Goal: Transaction & Acquisition: Book appointment/travel/reservation

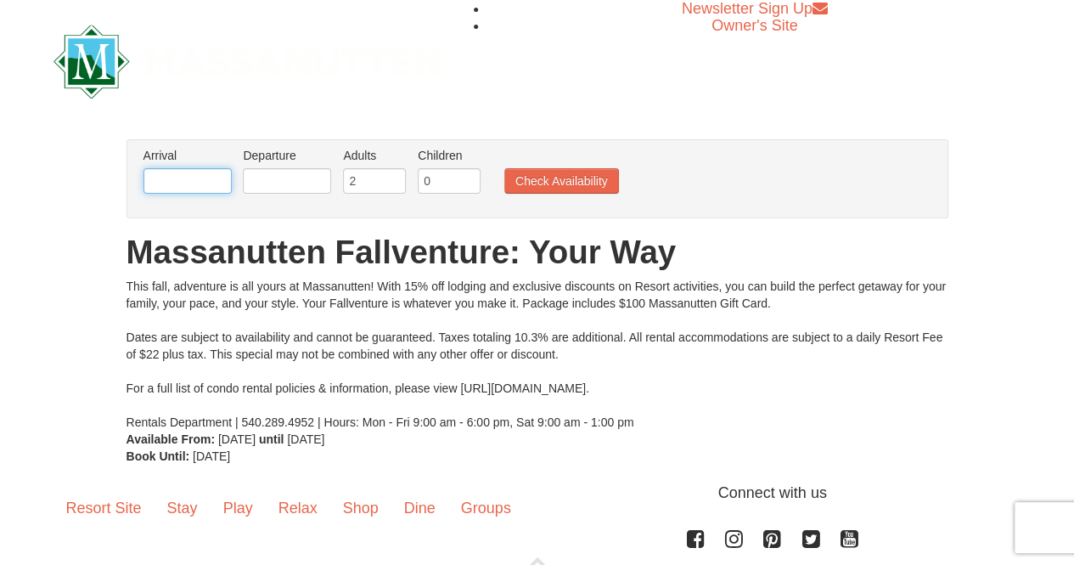
click at [175, 183] on input "text" at bounding box center [188, 180] width 88 height 25
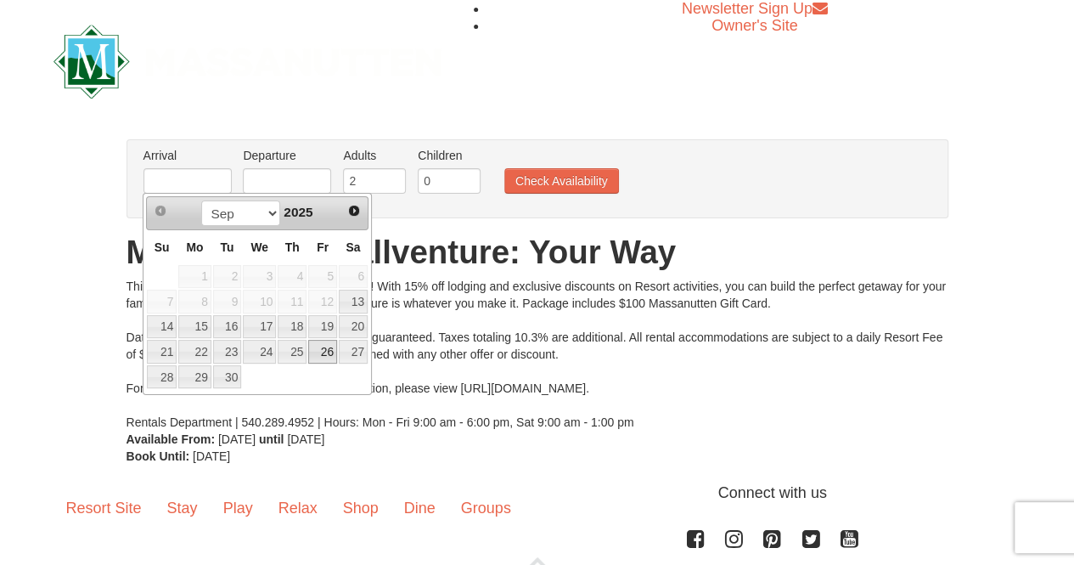
click at [318, 352] on link "26" at bounding box center [322, 352] width 29 height 24
type input "09/26/2025"
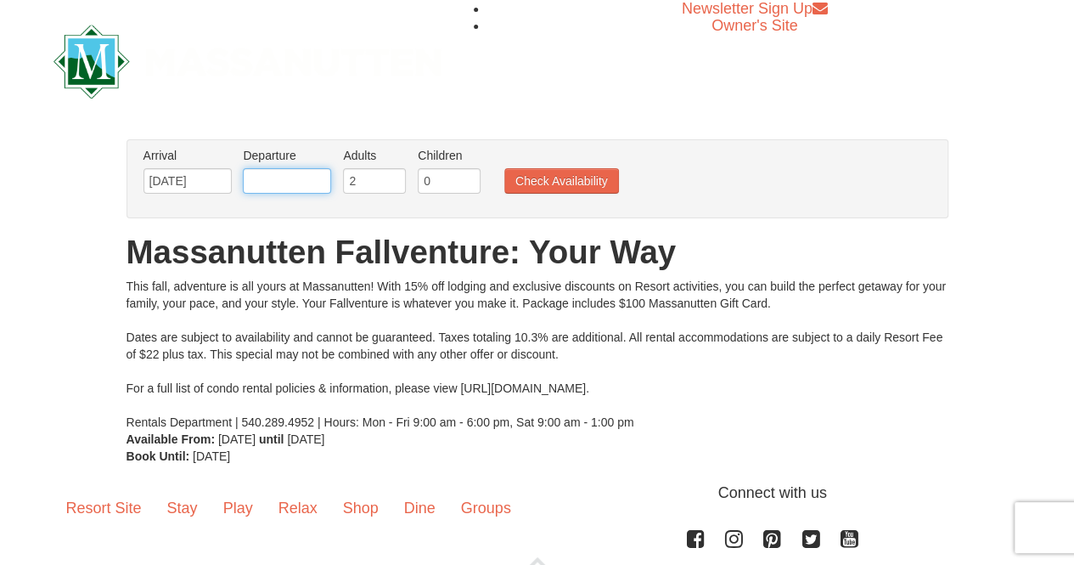
click at [304, 178] on input "text" at bounding box center [287, 180] width 88 height 25
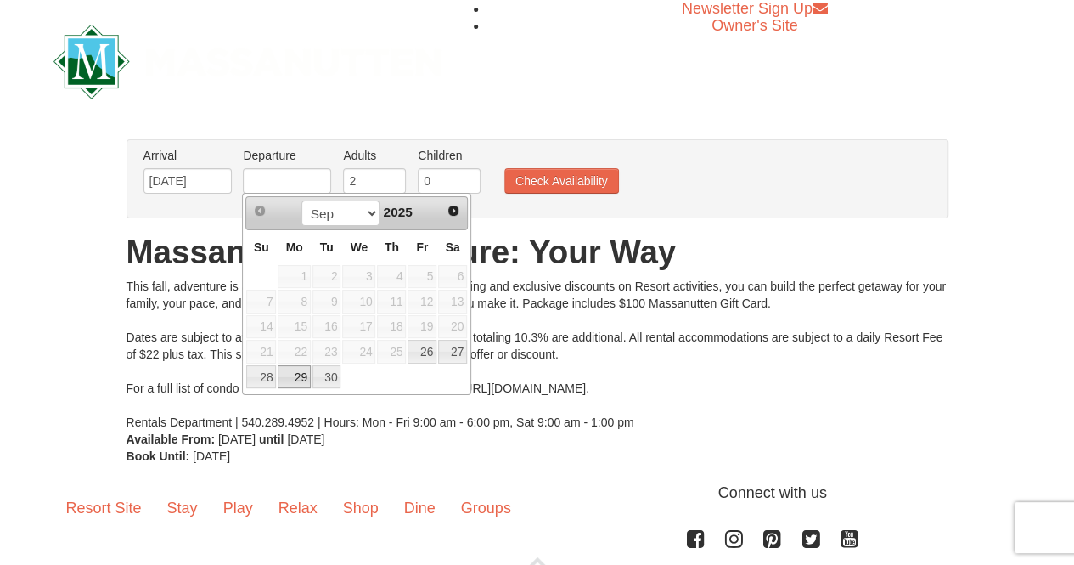
click at [295, 374] on link "29" at bounding box center [294, 377] width 32 height 24
type input "[DATE]"
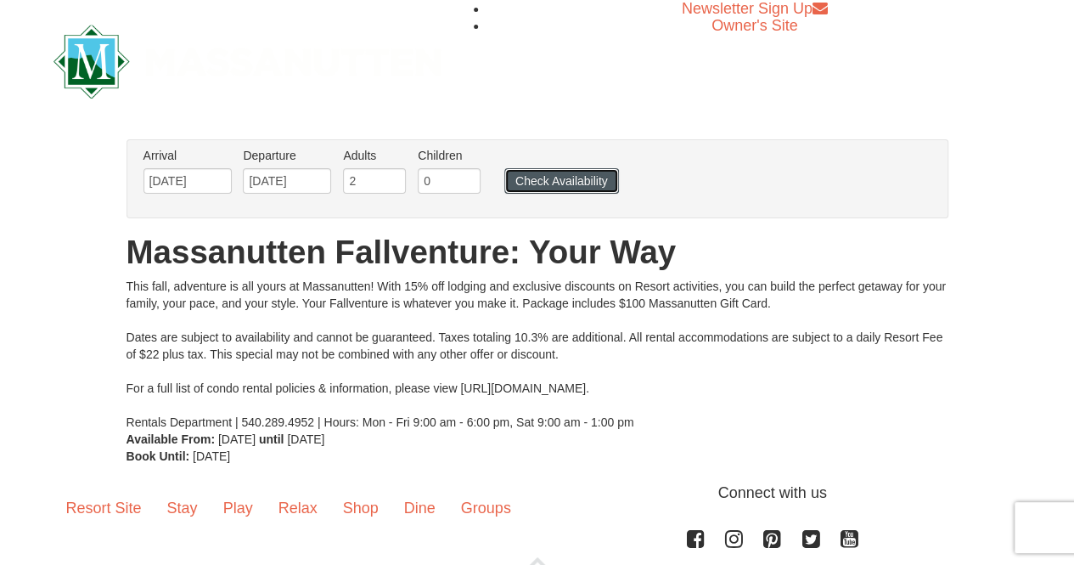
click at [574, 177] on button "Check Availability" at bounding box center [561, 180] width 115 height 25
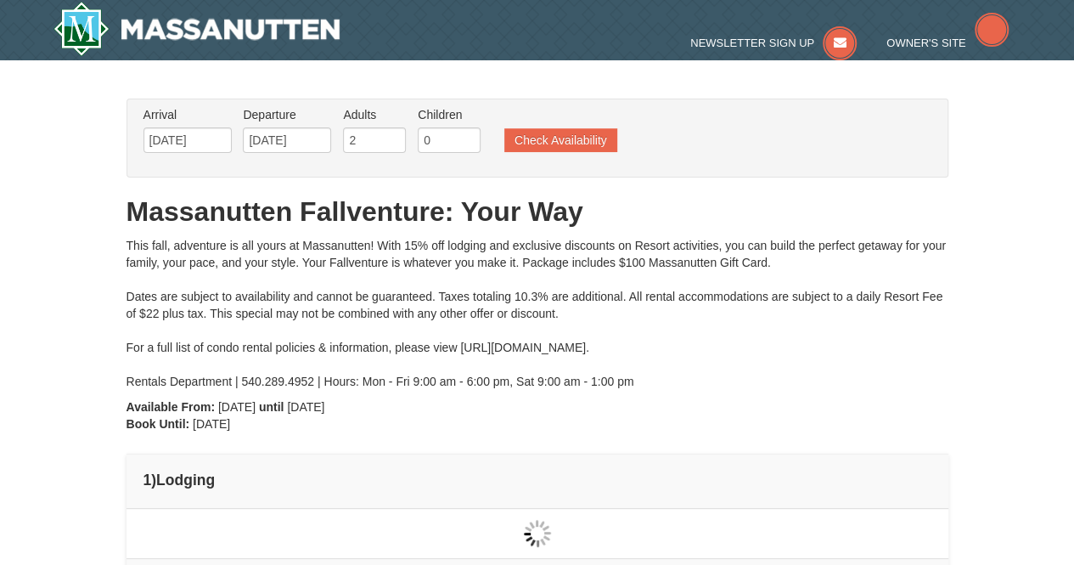
type input "[DATE]"
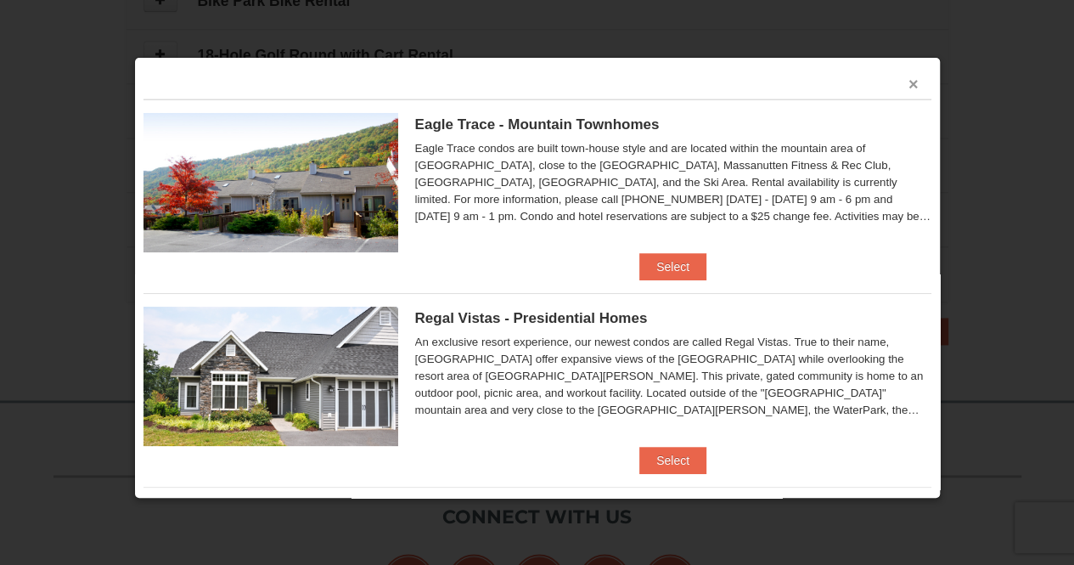
click at [909, 84] on button "×" at bounding box center [914, 84] width 10 height 17
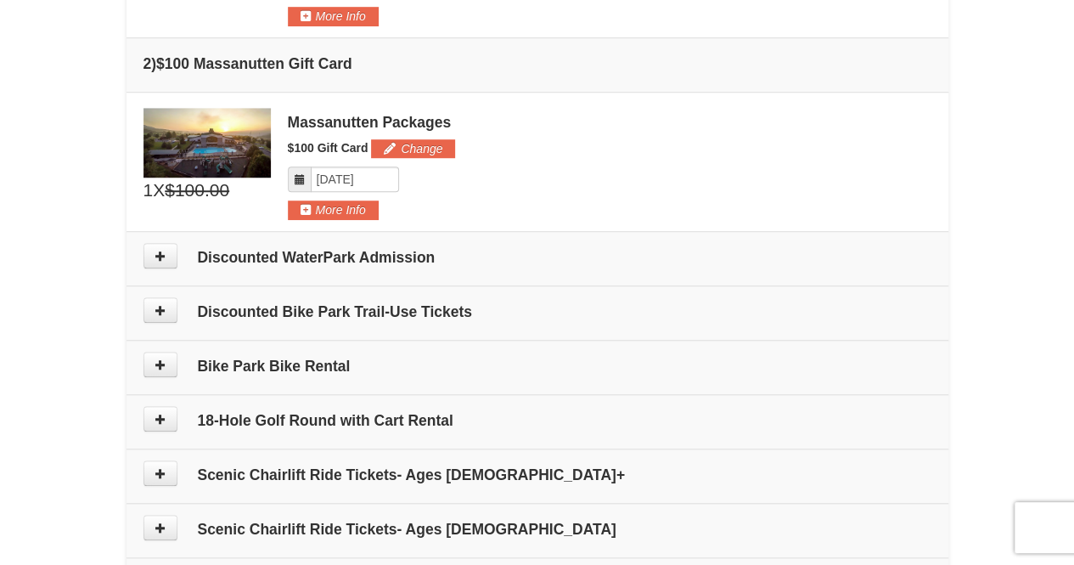
scroll to position [255, 0]
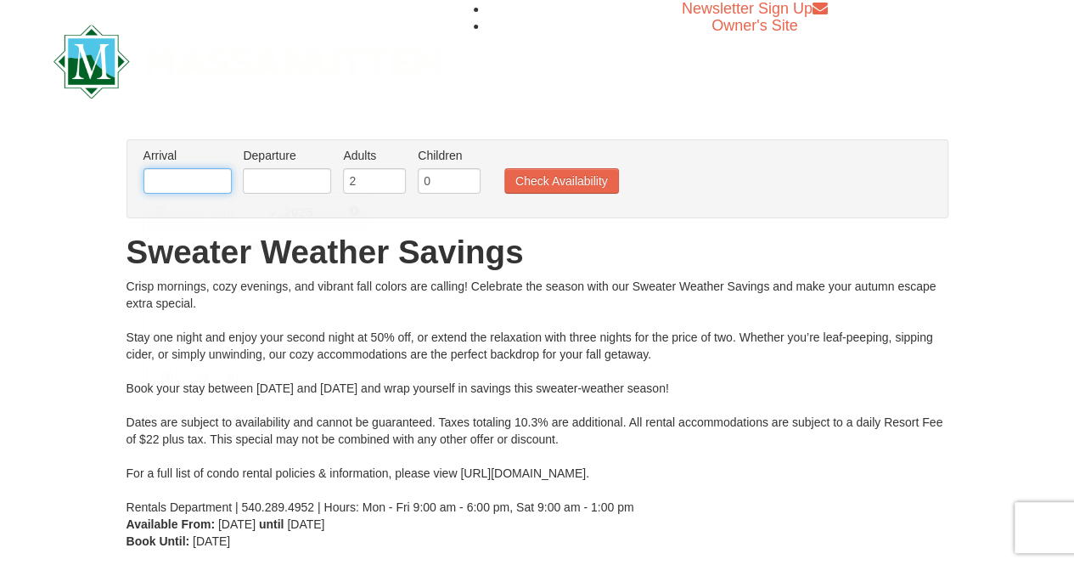
click at [189, 172] on input "text" at bounding box center [188, 180] width 88 height 25
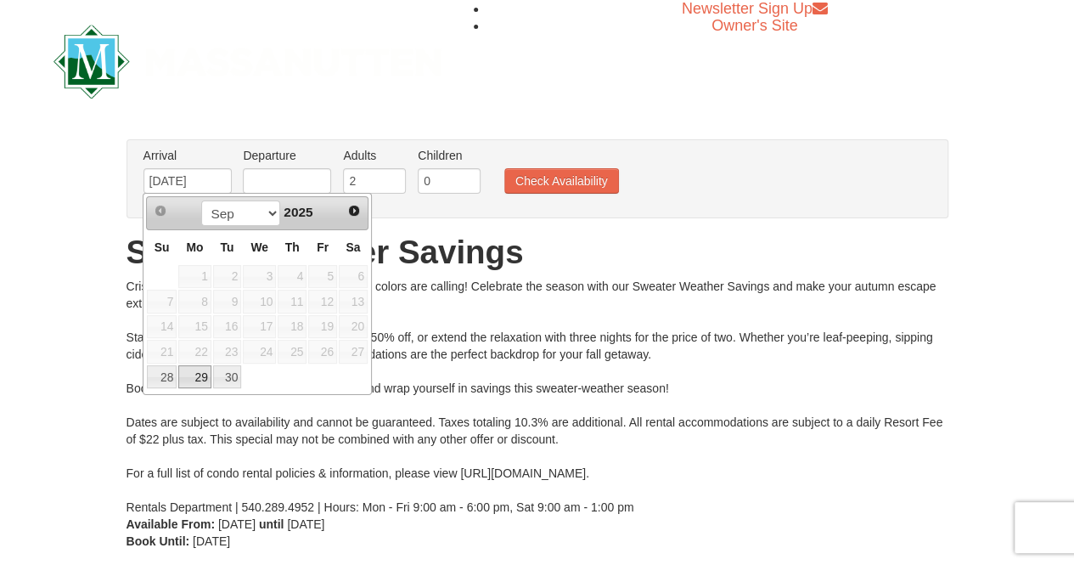
click at [197, 375] on link "29" at bounding box center [194, 377] width 32 height 24
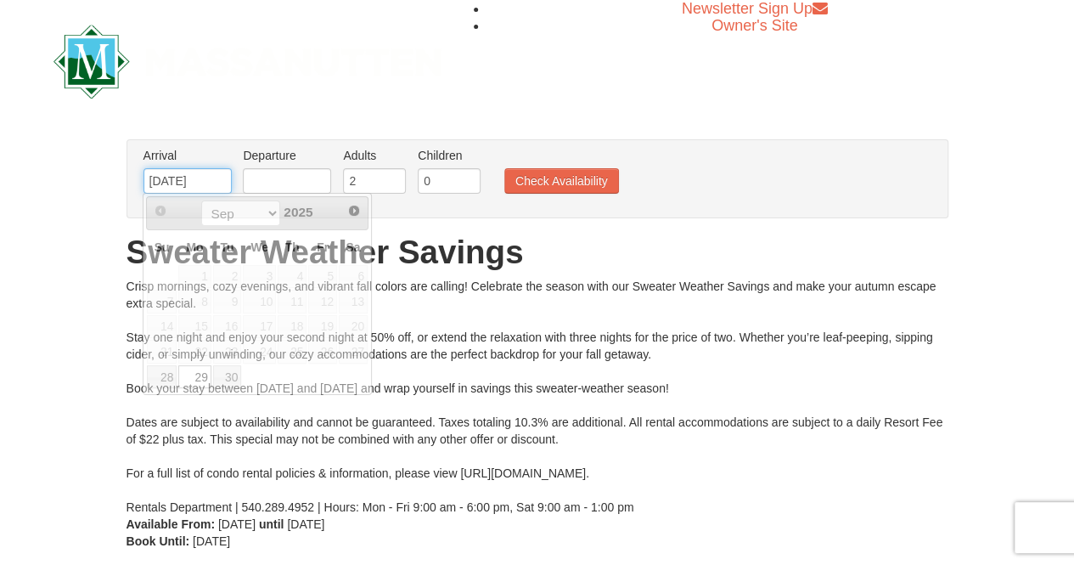
click at [189, 175] on input "[DATE]" at bounding box center [188, 180] width 88 height 25
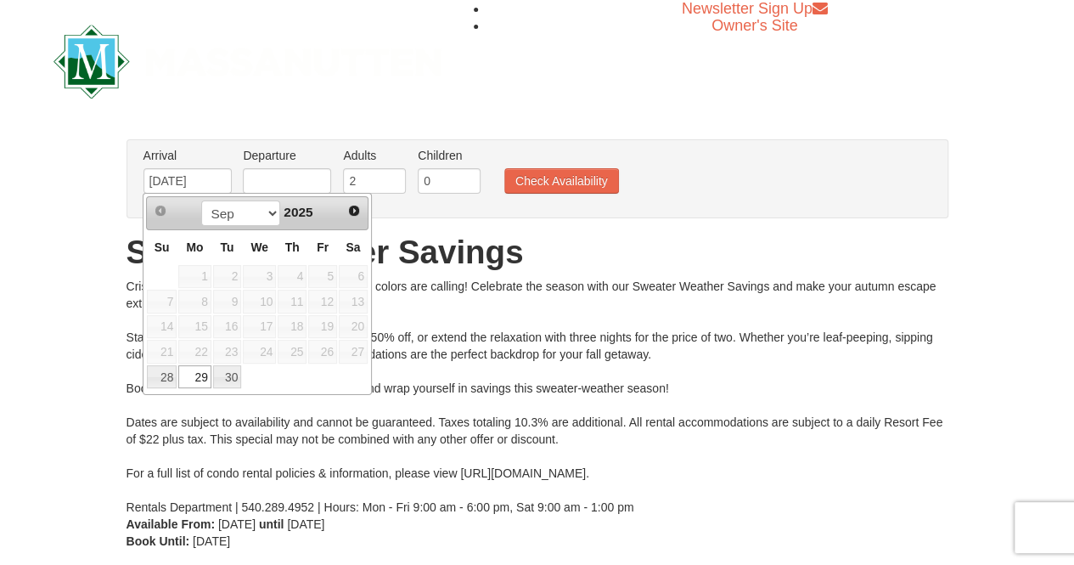
click at [324, 346] on span "26" at bounding box center [322, 352] width 29 height 24
click at [178, 177] on input "[DATE]" at bounding box center [188, 180] width 88 height 25
click at [179, 178] on input "09/2962025" at bounding box center [188, 180] width 88 height 25
click at [178, 181] on input "09/262025" at bounding box center [188, 180] width 88 height 25
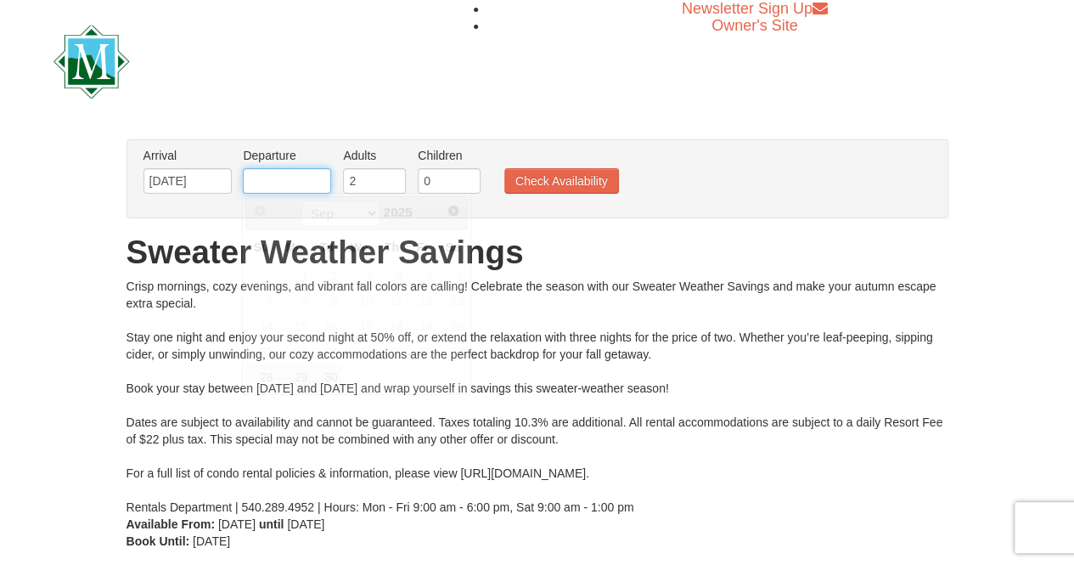
click at [260, 177] on input "text" at bounding box center [287, 180] width 88 height 25
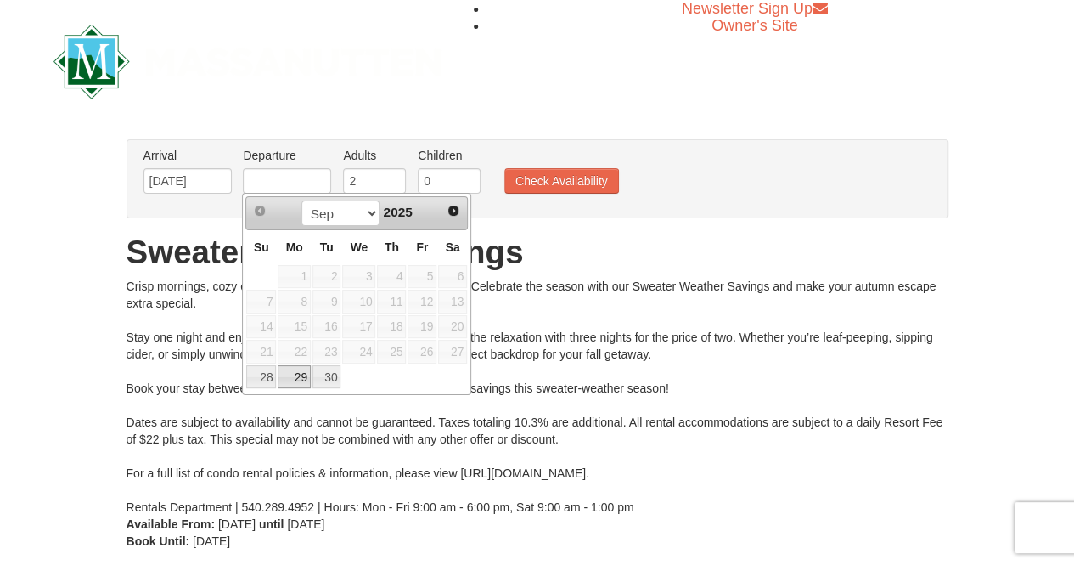
click at [303, 377] on link "29" at bounding box center [294, 377] width 32 height 24
type input "[DATE]"
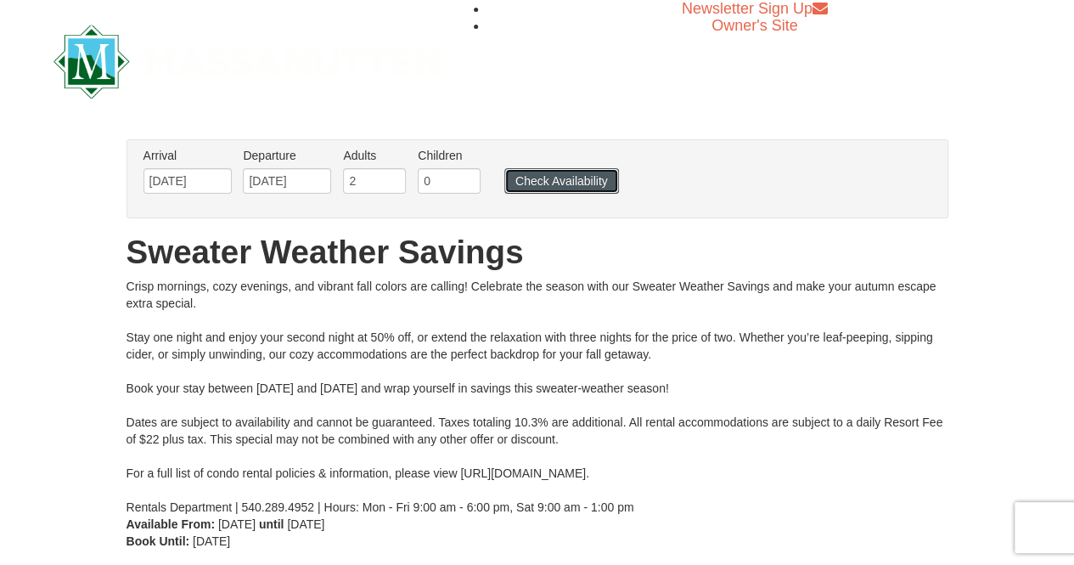
click at [515, 181] on button "Check Availability" at bounding box center [561, 180] width 115 height 25
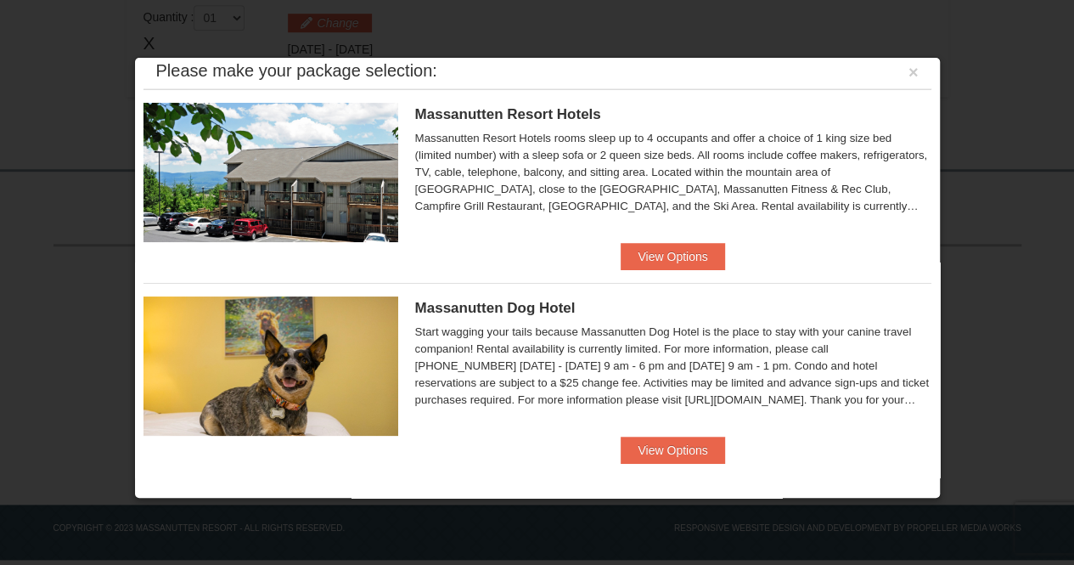
scroll to position [14, 0]
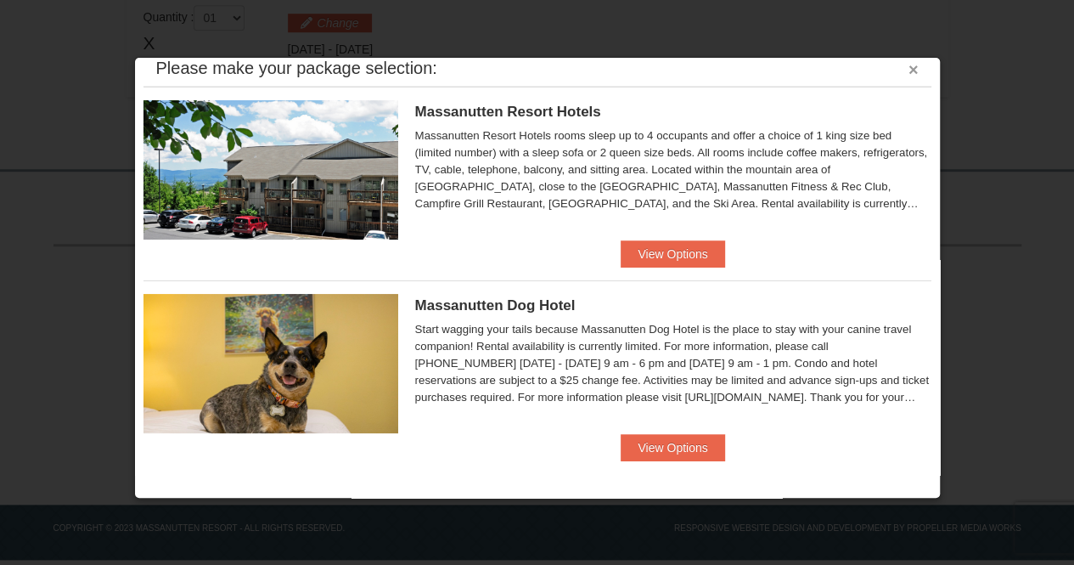
click at [909, 70] on button "×" at bounding box center [914, 69] width 10 height 17
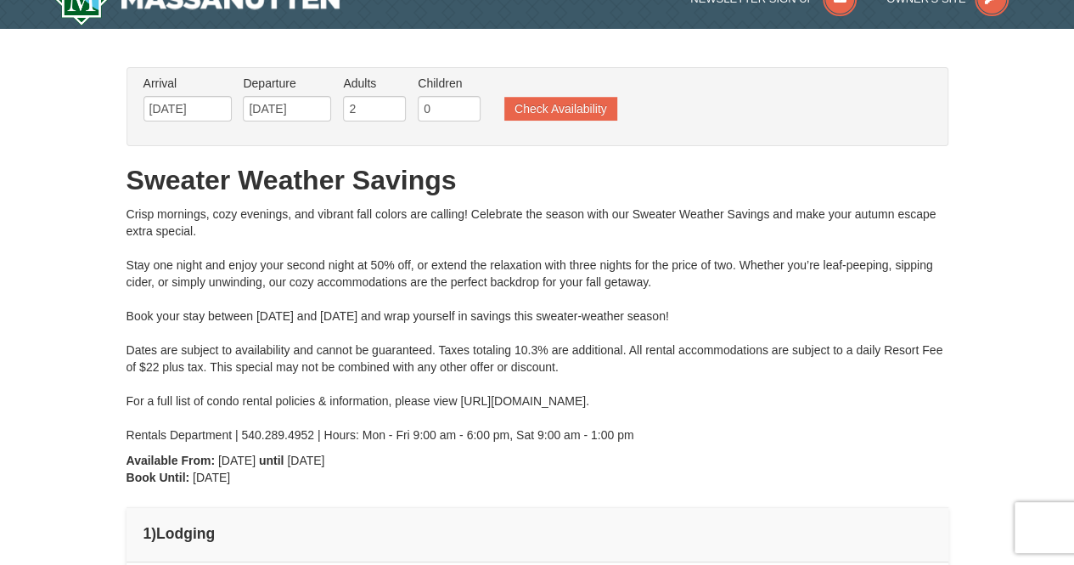
scroll to position [0, 0]
